Goal: Transaction & Acquisition: Purchase product/service

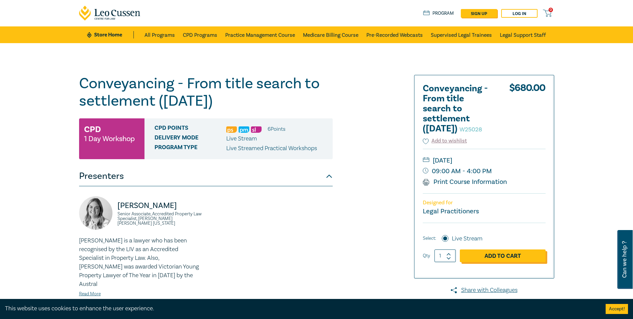
click at [508, 262] on link "Add to Cart" at bounding box center [503, 255] width 86 height 13
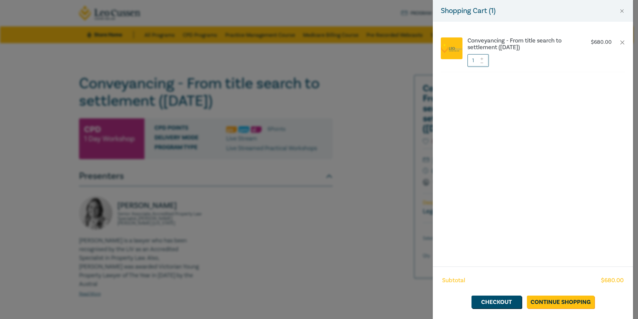
click at [386, 165] on div "Shopping Cart ( 1 ) Conveyancing - From title search to settlement (November 20…" at bounding box center [319, 159] width 638 height 319
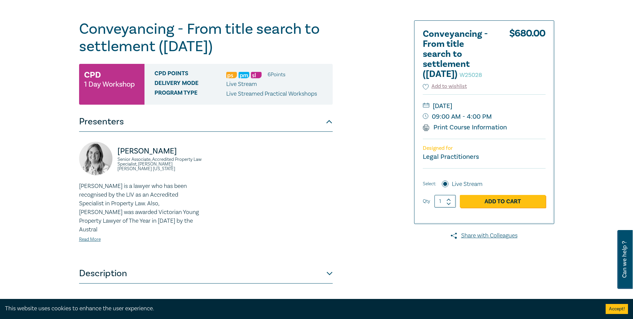
scroll to position [67, 0]
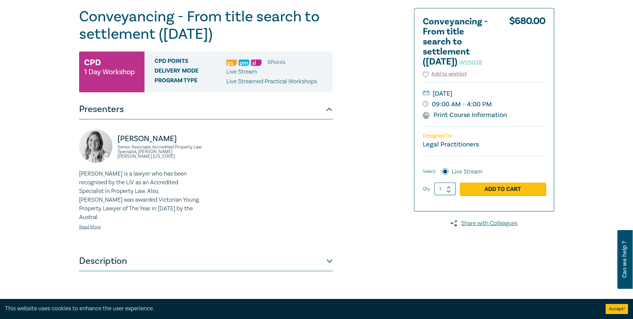
click at [330, 253] on button "Description" at bounding box center [206, 261] width 254 height 20
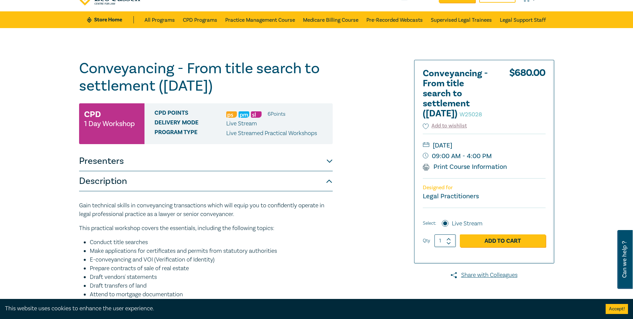
scroll to position [0, 0]
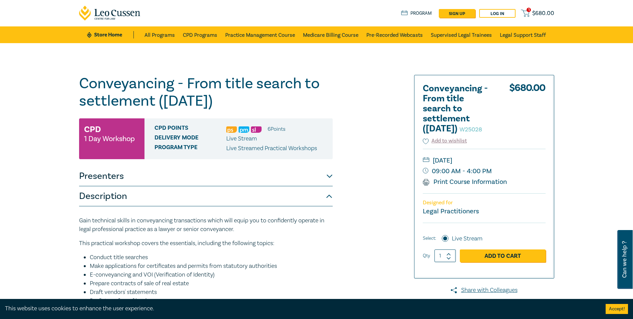
click at [545, 9] on div "Store Home About us Program sign up Log in 1 $ 680.00" at bounding box center [477, 13] width 153 height 9
click at [538, 16] on span "$ 680.00" at bounding box center [544, 13] width 22 height 7
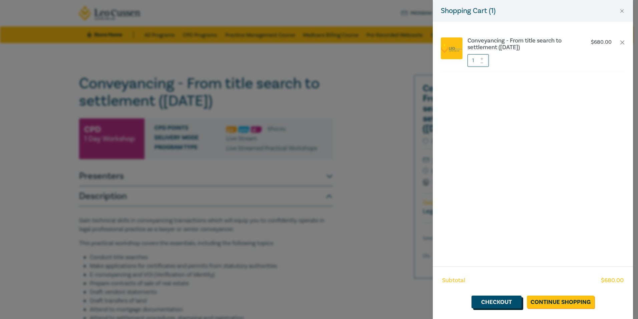
click at [509, 304] on link "Checkout" at bounding box center [497, 301] width 50 height 13
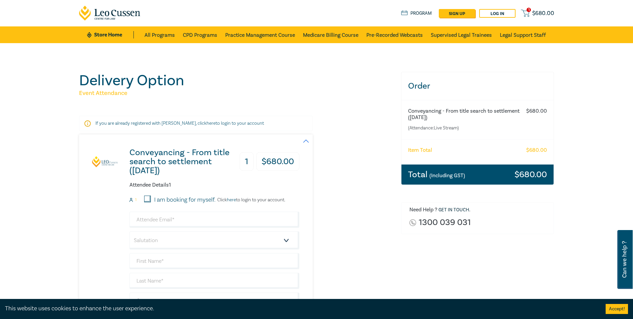
scroll to position [33, 0]
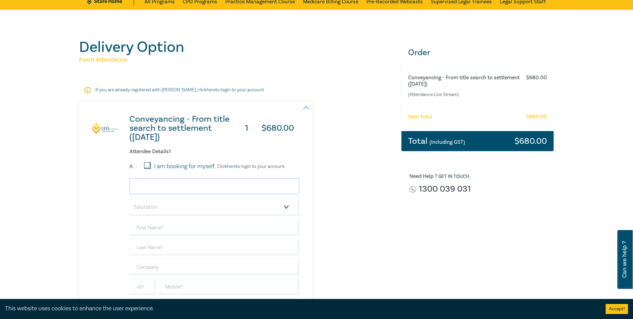
click at [154, 188] on input "email" at bounding box center [215, 186] width 170 height 16
type input "lily@curwenwalker.com.au"
click at [161, 207] on select "Salutation Mr. Mrs. Ms. Miss Dr. Prof. Other" at bounding box center [215, 207] width 170 height 18
select select "Miss"
click at [130, 198] on select "Salutation Mr. Mrs. Ms. Miss Dr. Prof. Other" at bounding box center [215, 207] width 170 height 18
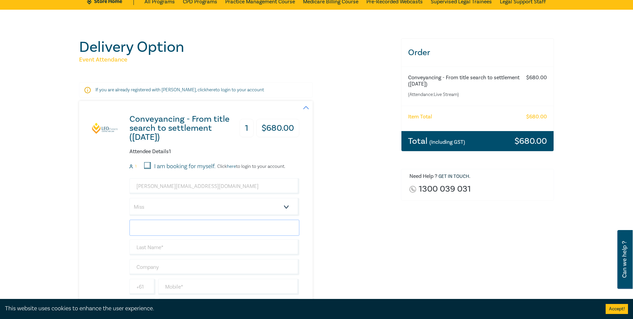
click at [147, 229] on input "text" at bounding box center [215, 227] width 170 height 16
type input "Lily"
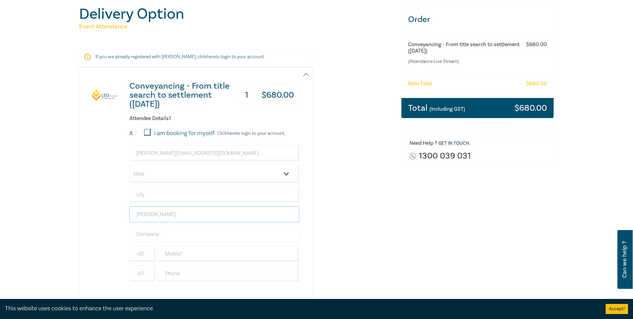
scroll to position [67, 0]
type input "Littlepage-Wilken"
click at [147, 234] on input "text" at bounding box center [215, 233] width 170 height 16
type input "Curwen-Walker Lawyers"
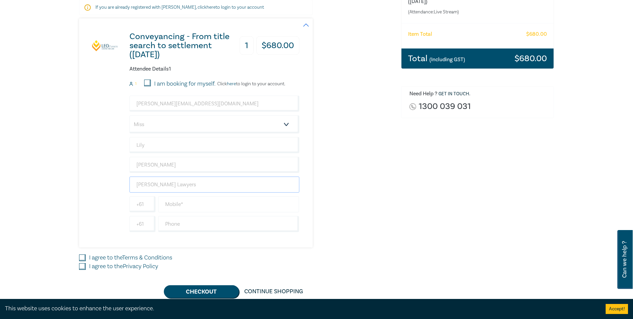
scroll to position [134, 0]
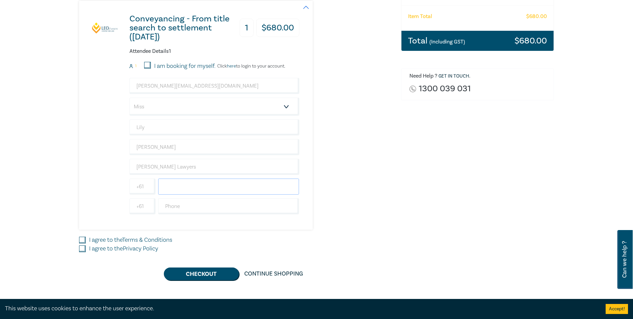
click at [188, 189] on input "text" at bounding box center [228, 186] width 141 height 16
click at [168, 206] on input "text" at bounding box center [228, 206] width 141 height 16
type input "0353313511"
click at [190, 185] on input "text" at bounding box center [228, 186] width 141 height 16
type input "0499627398"
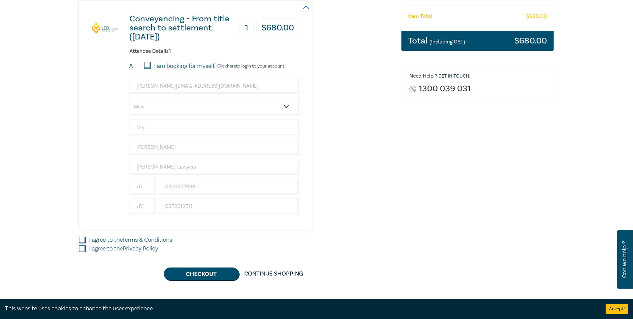
click at [80, 240] on input "I agree to the Terms & Conditions" at bounding box center [82, 239] width 7 height 7
checkbox input "true"
click at [81, 246] on input "I agree to the Privacy Policy" at bounding box center [82, 248] width 7 height 7
checkbox input "true"
click at [194, 274] on button "Checkout" at bounding box center [201, 273] width 75 height 13
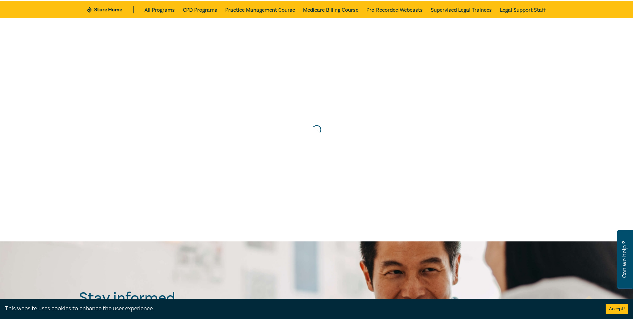
scroll to position [0, 0]
